Goal: Find contact information: Find contact information

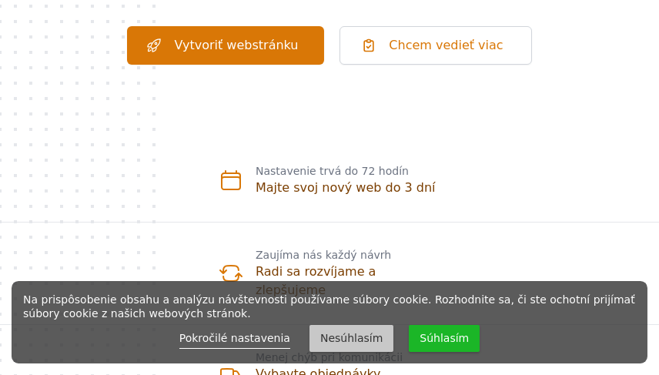
scroll to position [385, 0]
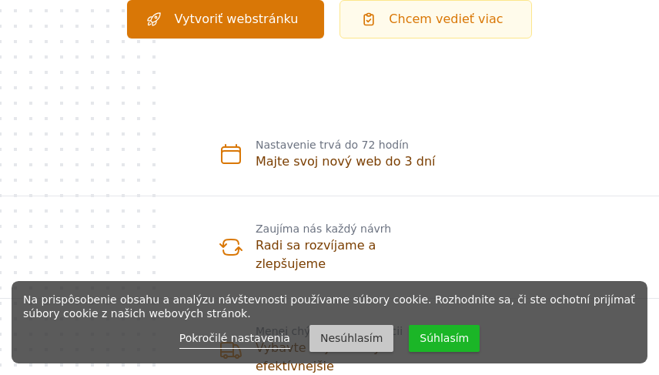
click at [416, 18] on link "Chcem vedieť viac" at bounding box center [435, 19] width 192 height 38
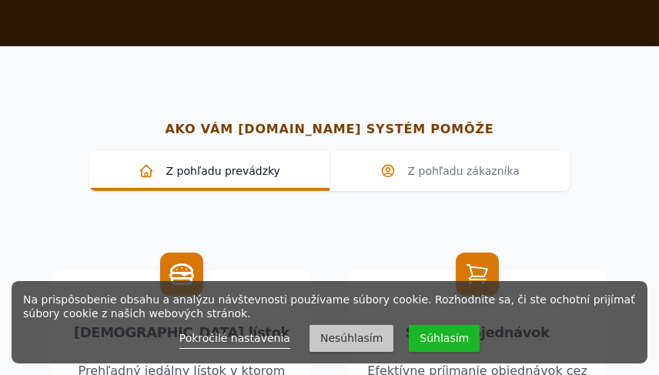
scroll to position [1370, 0]
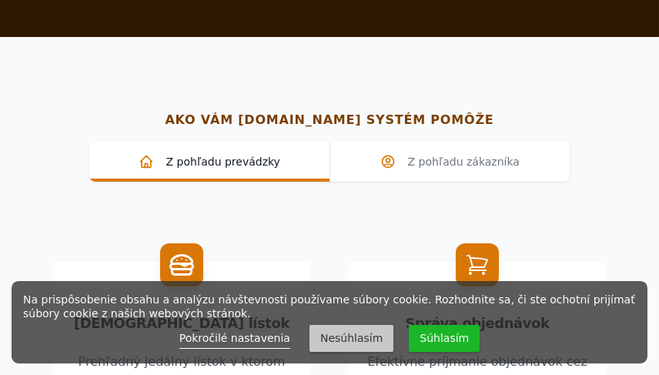
click at [422, 335] on button "Súhlasím" at bounding box center [444, 338] width 71 height 27
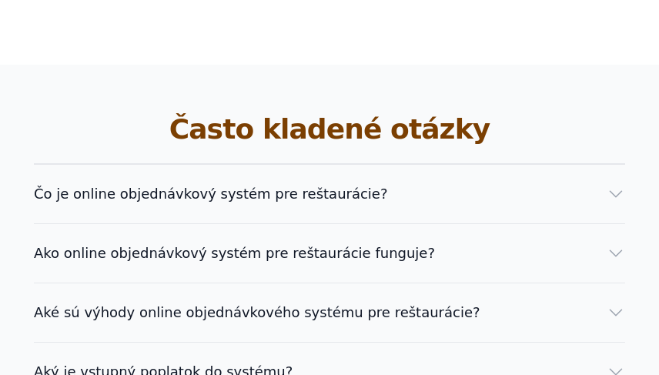
scroll to position [3602, 0]
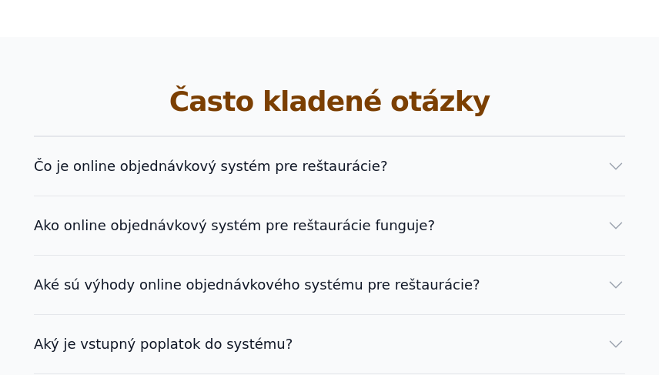
click at [340, 274] on span "Aké sú výhody online objednávkového systému pre reštaurácie?" at bounding box center [257, 285] width 446 height 22
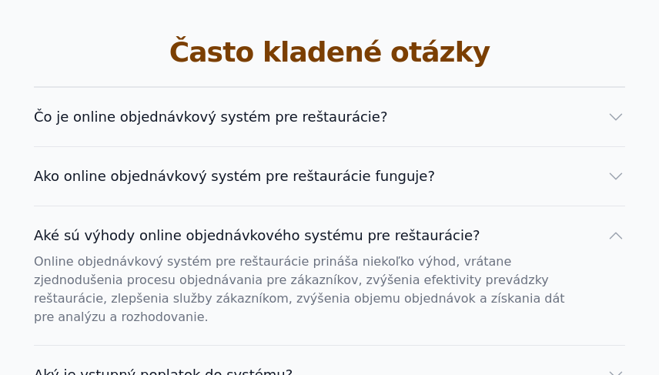
scroll to position [3679, 0]
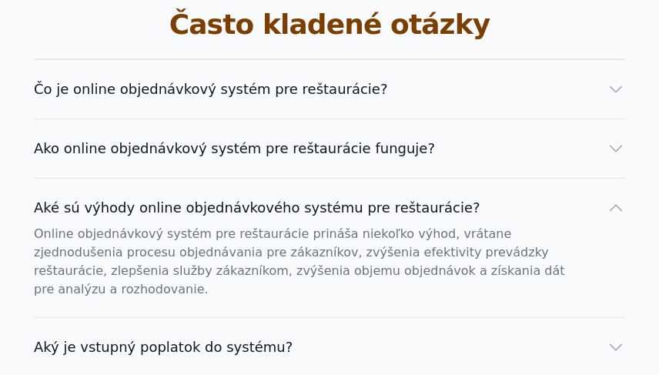
click at [248, 336] on span "Aký je vstupný poplatok do systému?" at bounding box center [163, 347] width 259 height 22
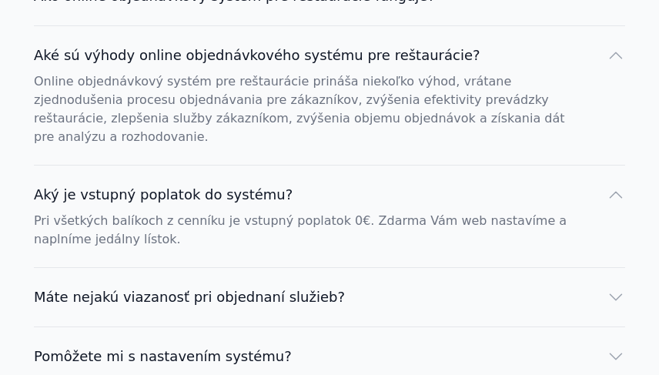
scroll to position [3832, 0]
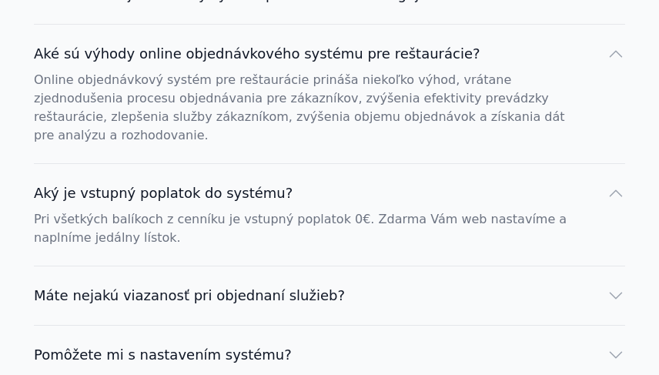
click at [296, 285] on span "Máte nejakú viazanosť pri objednaní služieb?" at bounding box center [189, 296] width 311 height 22
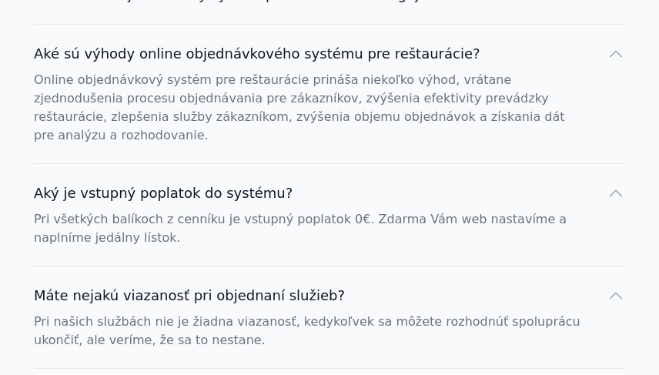
click at [296, 285] on span "Máte nejakú viazanosť pri objednaní služieb?" at bounding box center [189, 296] width 311 height 22
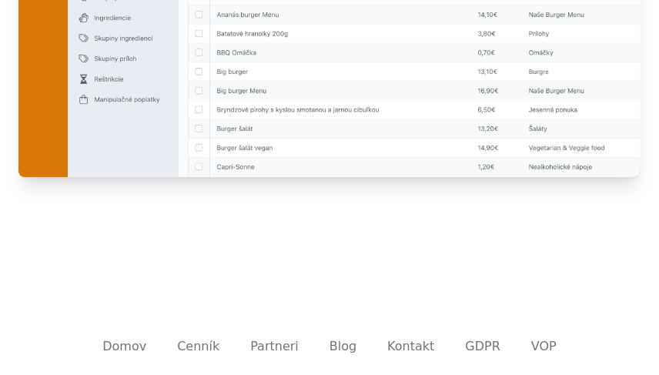
scroll to position [5086, 0]
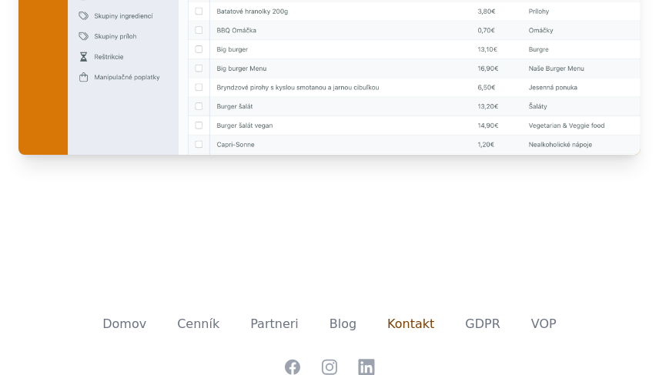
click at [394, 316] on link "Kontakt" at bounding box center [410, 323] width 47 height 15
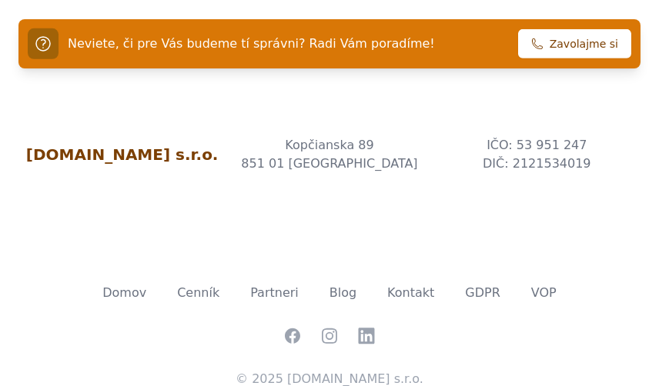
scroll to position [2370, 0]
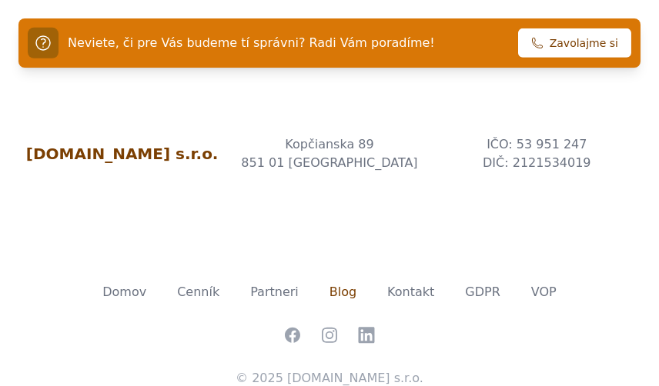
click at [336, 285] on link "Blog" at bounding box center [342, 292] width 27 height 15
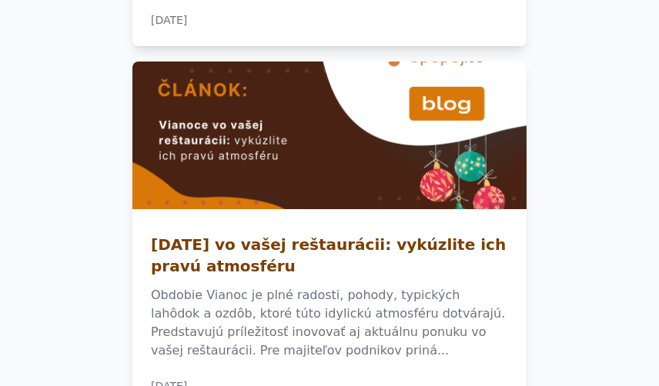
scroll to position [2232, 0]
